Goal: Task Accomplishment & Management: Use online tool/utility

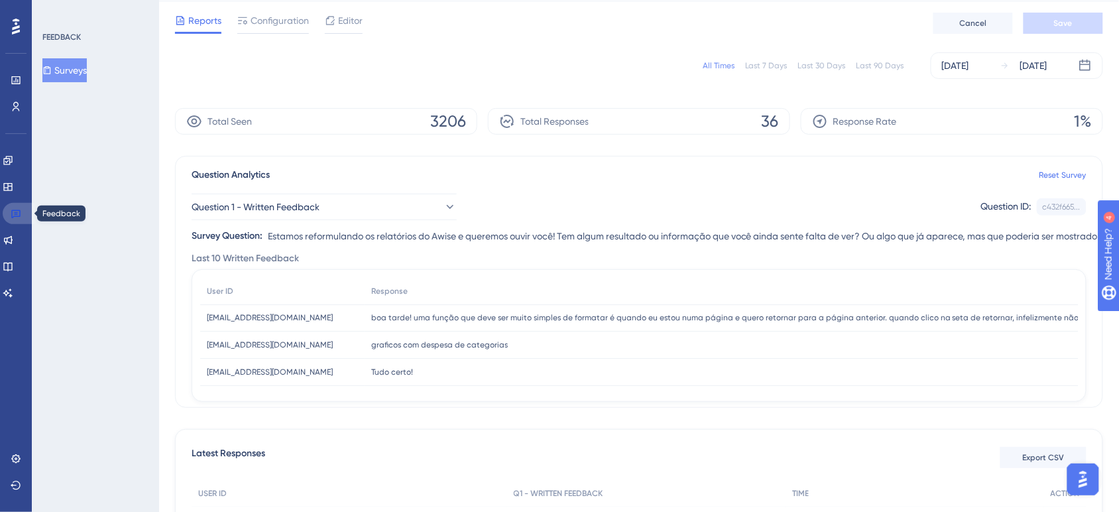
click at [17, 211] on icon at bounding box center [16, 213] width 11 height 11
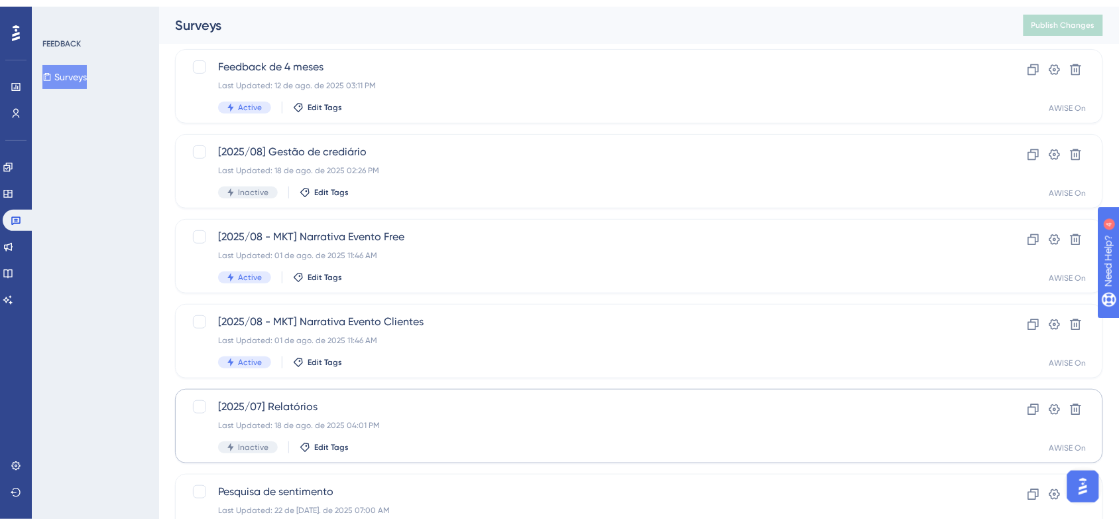
scroll to position [83, 0]
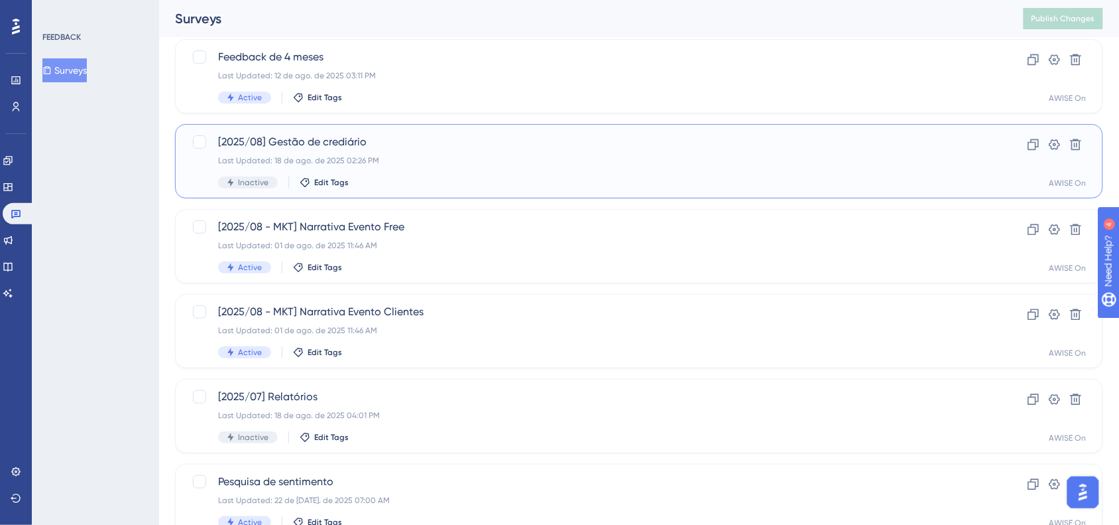
click at [346, 177] on div "Edit Tags" at bounding box center [324, 182] width 49 height 11
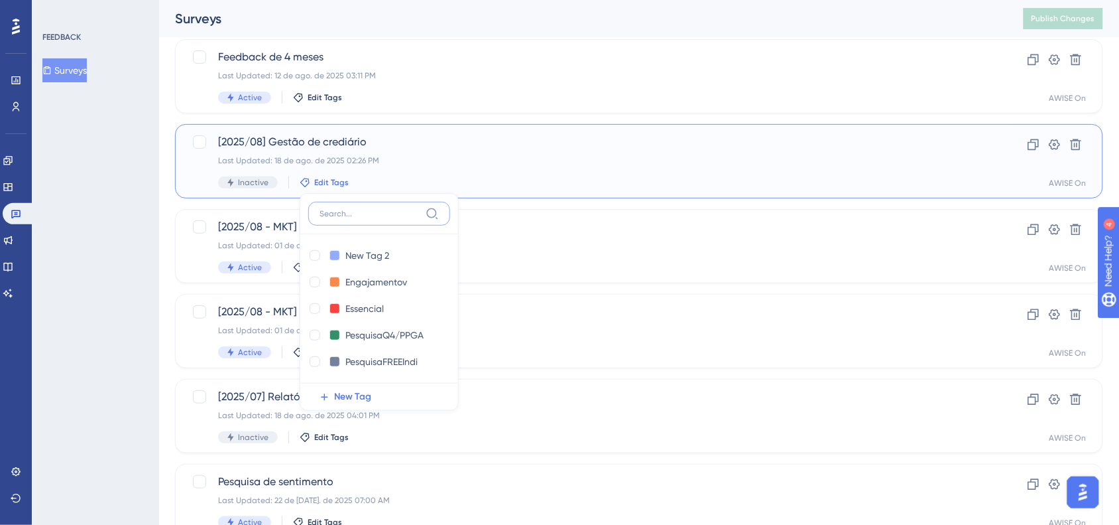
scroll to position [121, 0]
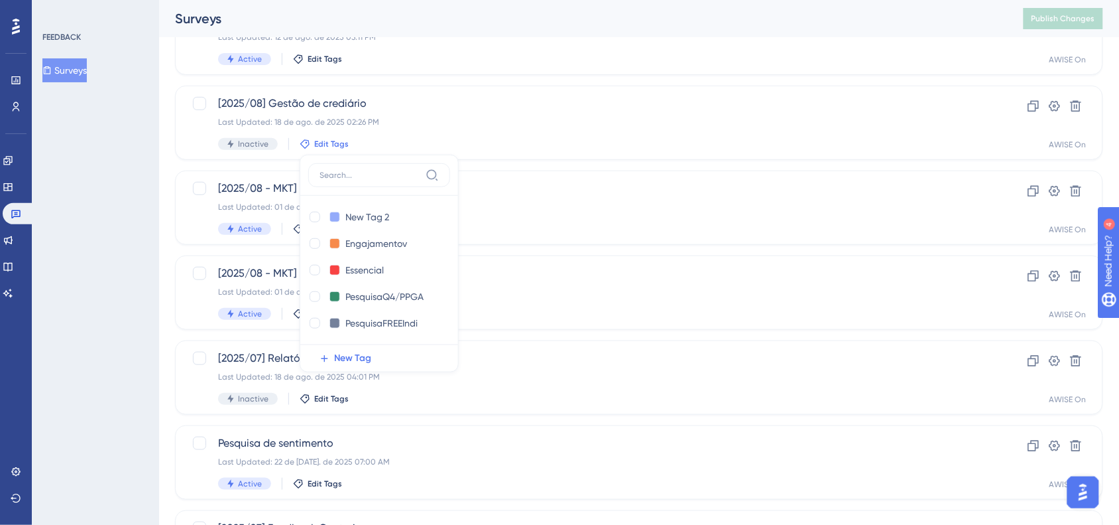
click at [139, 157] on div "FEEDBACK Surveys" at bounding box center [95, 262] width 127 height 525
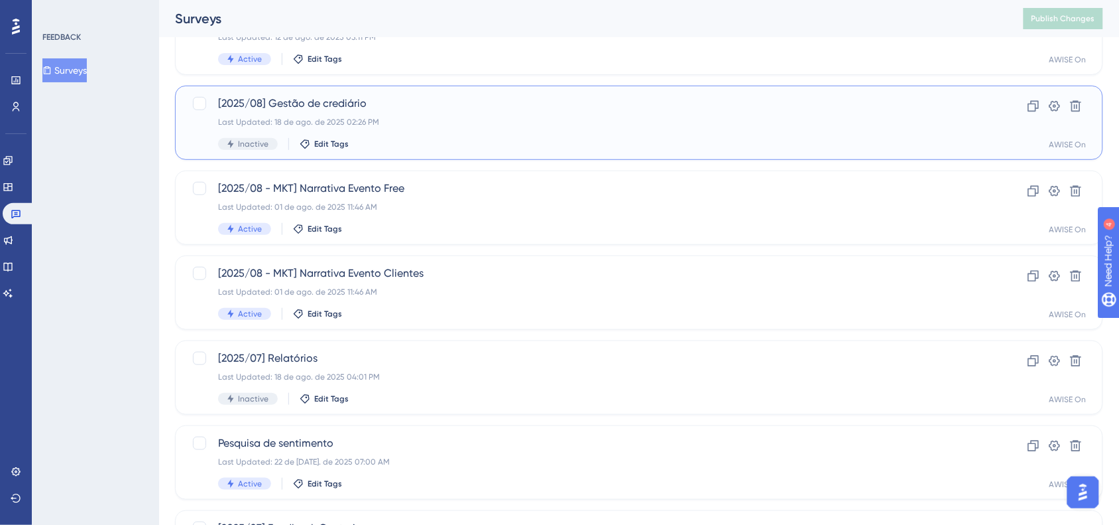
click at [407, 108] on span "[2025/08] Gestão de crediário" at bounding box center [586, 104] width 736 height 16
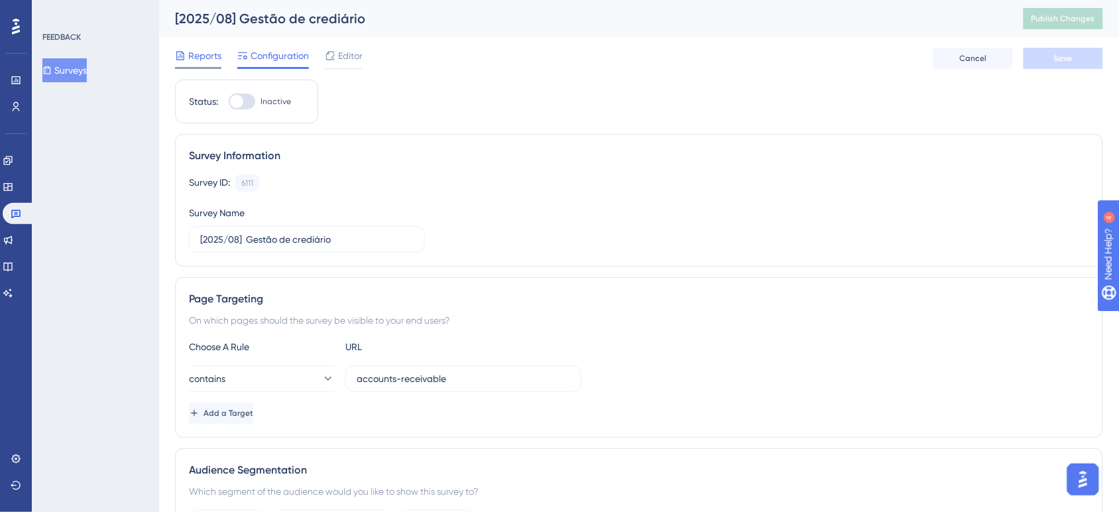
click at [213, 58] on span "Reports" at bounding box center [204, 56] width 33 height 16
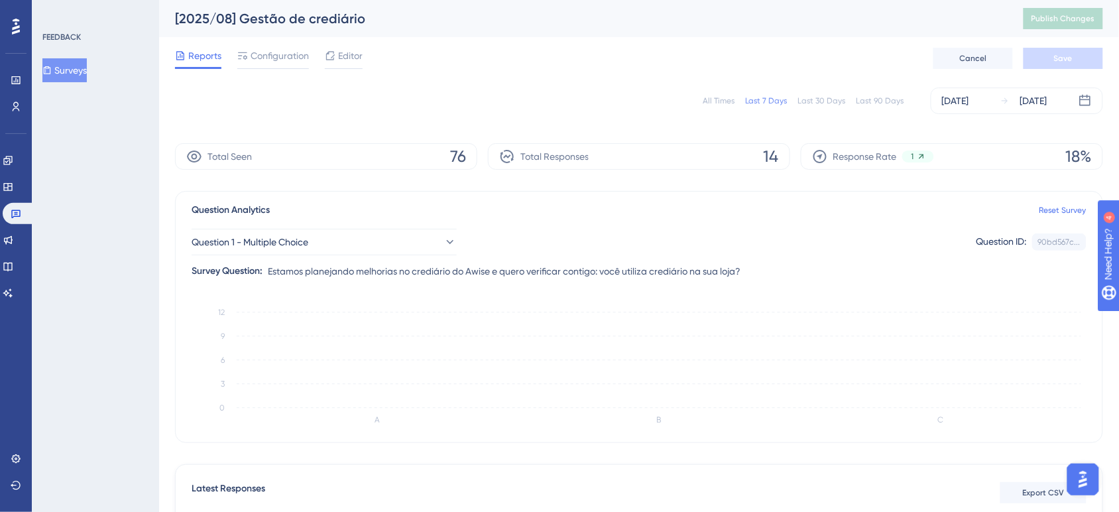
click at [730, 105] on div "All Times" at bounding box center [719, 101] width 32 height 11
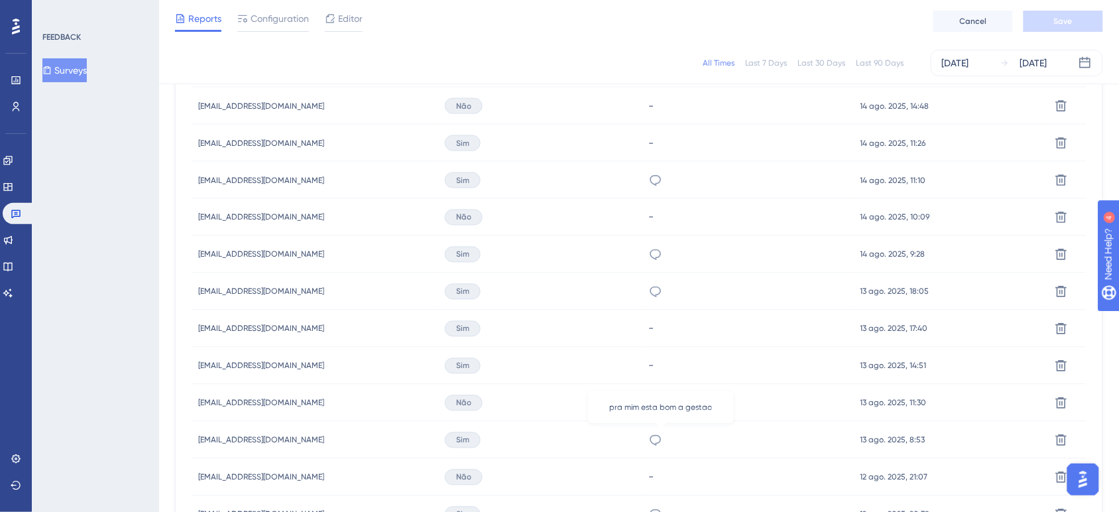
scroll to position [580, 0]
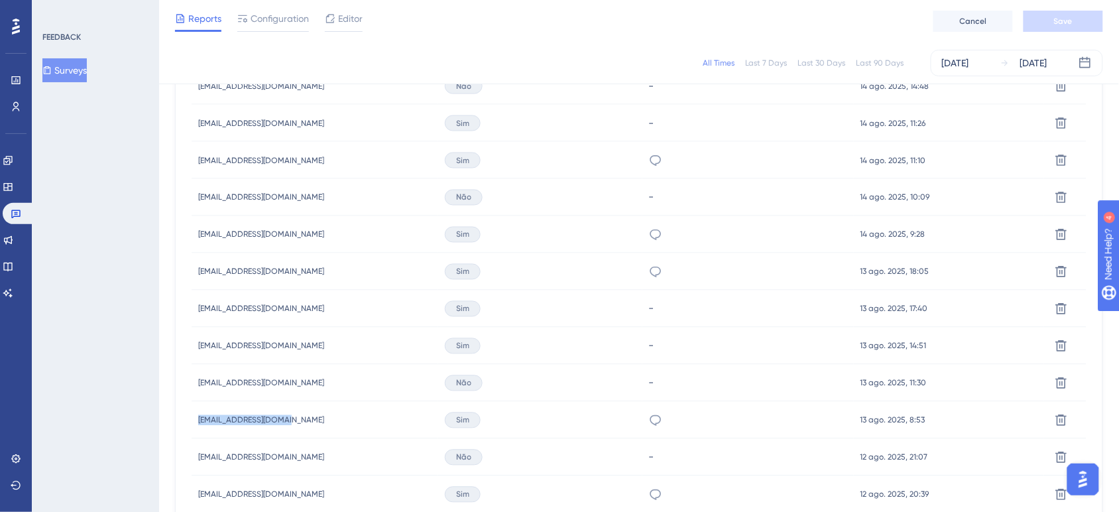
drag, startPoint x: 293, startPoint y: 416, endPoint x: 186, endPoint y: 416, distance: 107.4
click at [186, 416] on div "Latest Responses Export CSV USER ID Q1 - MULTIPLE CHOICE Q2 - WRITTEN FEEDBACK …" at bounding box center [639, 318] width 928 height 879
copy span "[EMAIL_ADDRESS][DOMAIN_NAME]"
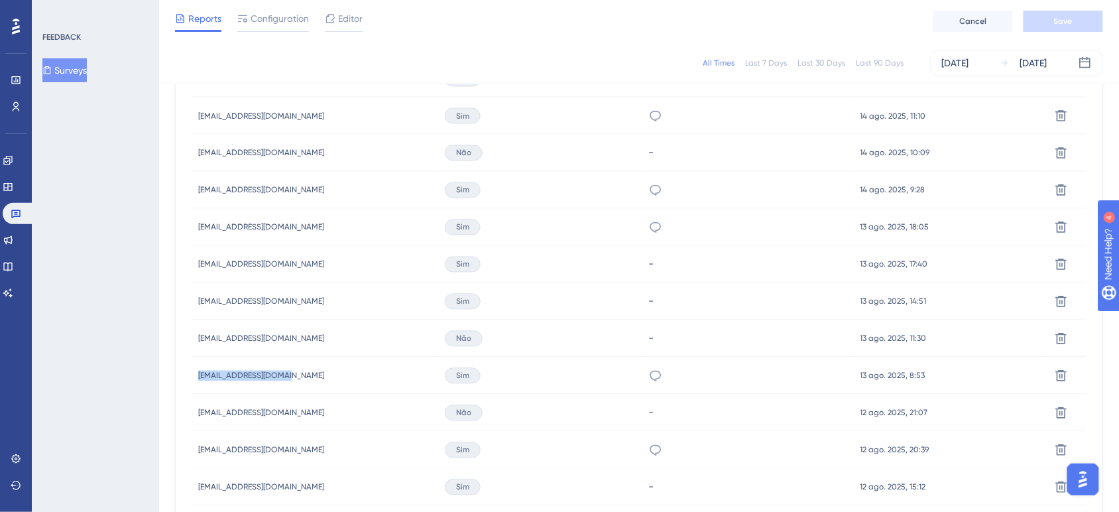
scroll to position [663, 0]
copy span "[EMAIL_ADDRESS][DOMAIN_NAME]"
